Goal: Find specific fact: Find contact information

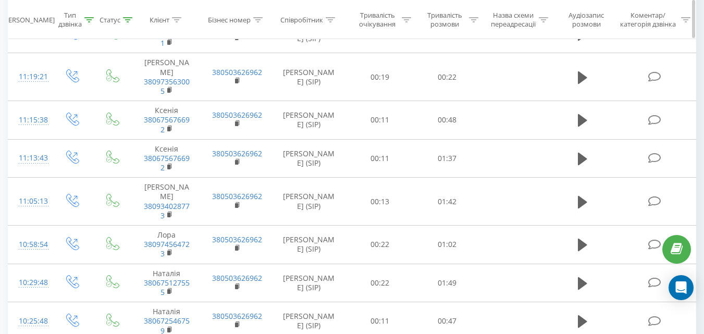
click at [130, 23] on div at bounding box center [127, 19] width 9 height 9
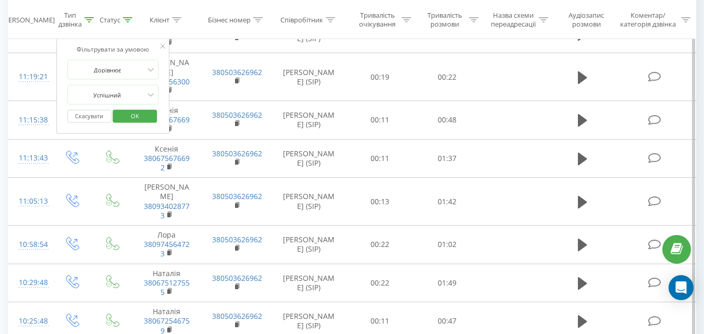
click at [90, 114] on button "Скасувати" at bounding box center [89, 116] width 44 height 13
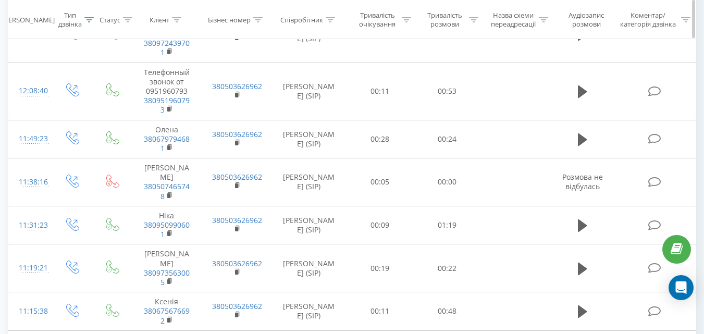
click at [90, 19] on icon at bounding box center [88, 19] width 9 height 5
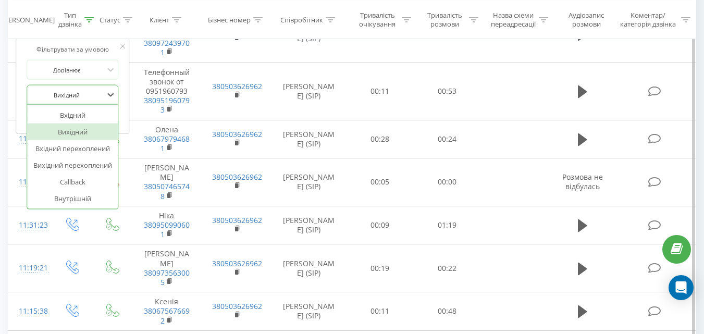
click at [70, 94] on div at bounding box center [67, 95] width 74 height 10
click at [70, 118] on div "Вхідний" at bounding box center [72, 115] width 91 height 17
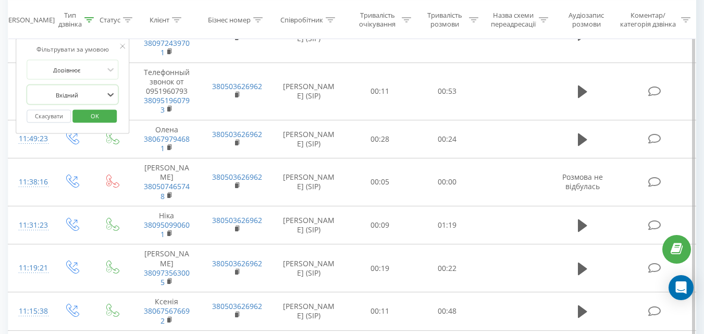
click at [88, 113] on span "OK" at bounding box center [94, 116] width 29 height 16
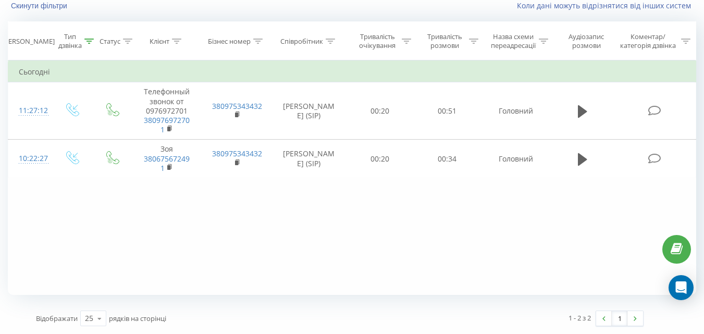
scroll to position [73, 0]
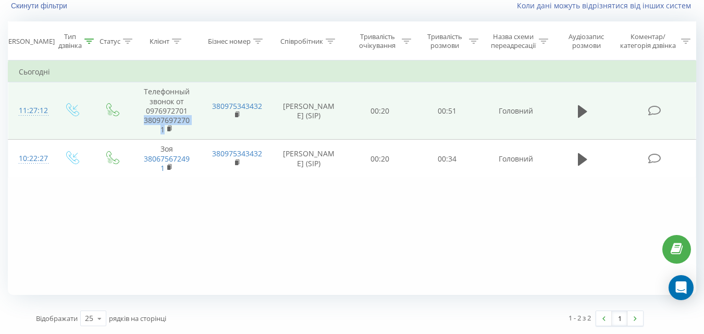
drag, startPoint x: 143, startPoint y: 119, endPoint x: 182, endPoint y: 130, distance: 40.4
click at [182, 130] on span "380976972701" at bounding box center [166, 125] width 49 height 19
copy link "380976972701"
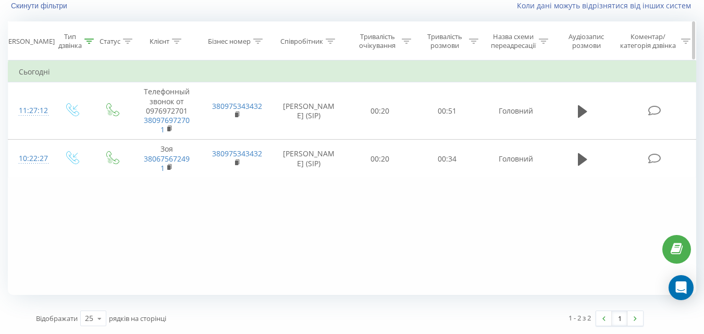
click at [89, 43] on icon at bounding box center [88, 41] width 9 height 5
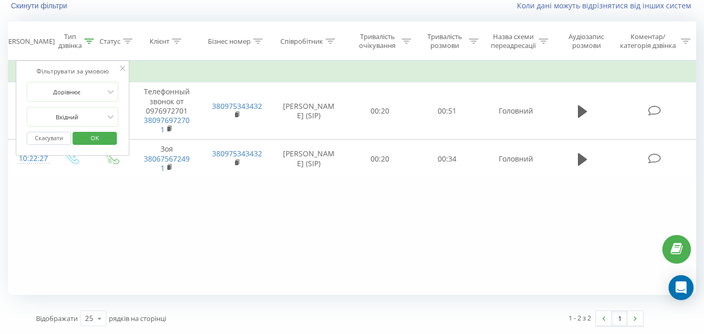
click at [85, 142] on span "OK" at bounding box center [94, 138] width 29 height 16
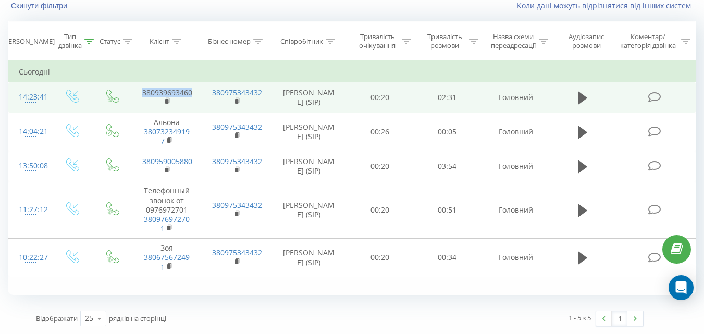
drag, startPoint x: 194, startPoint y: 90, endPoint x: 143, endPoint y: 94, distance: 51.8
click at [143, 94] on td "380939693460" at bounding box center [167, 97] width 70 height 30
copy link "380939693460"
